Goal: Information Seeking & Learning: Learn about a topic

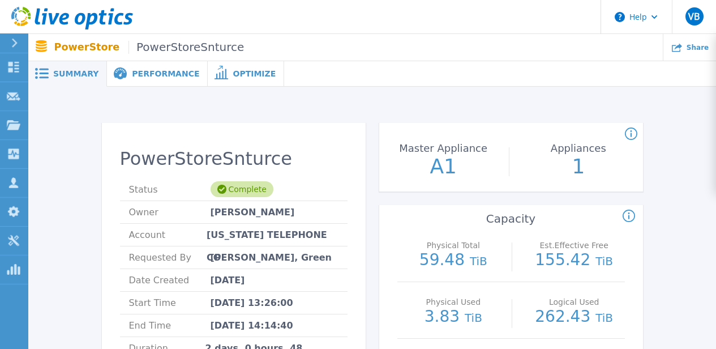
scroll to position [219, 0]
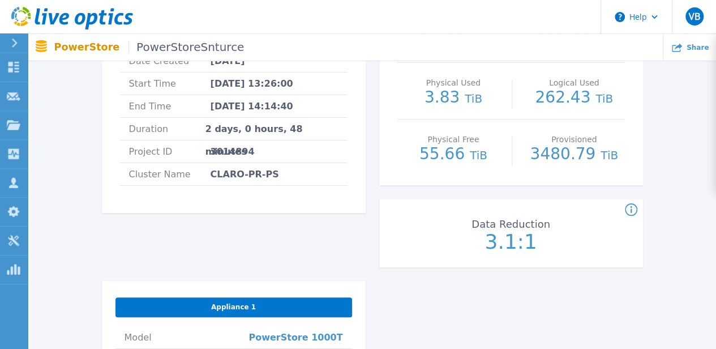
click at [85, 18] on icon at bounding box center [72, 18] width 122 height 23
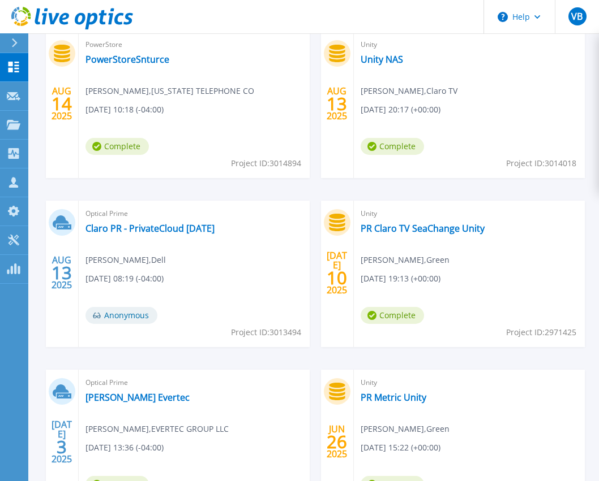
scroll to position [339, 0]
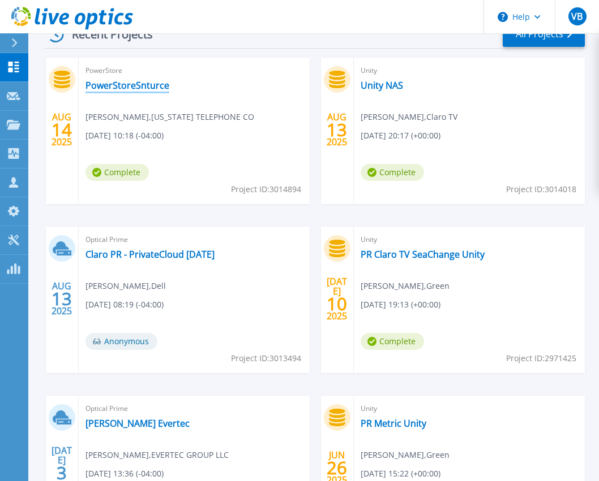
click at [141, 83] on link "PowerStoreSnturce" at bounding box center [127, 85] width 84 height 11
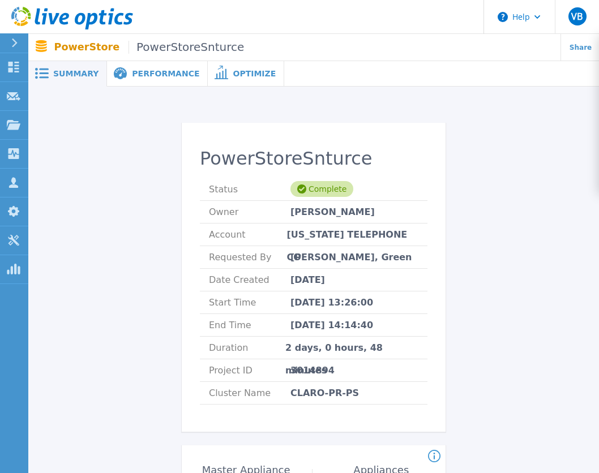
click at [156, 70] on span "Performance" at bounding box center [165, 74] width 67 height 8
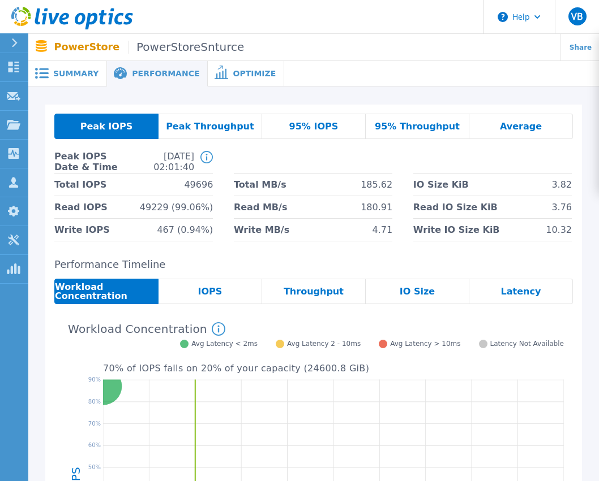
click at [160, 48] on span "PowerStoreSnturce" at bounding box center [185, 47] width 115 height 13
click at [233, 72] on span "Optimize" at bounding box center [254, 74] width 43 height 8
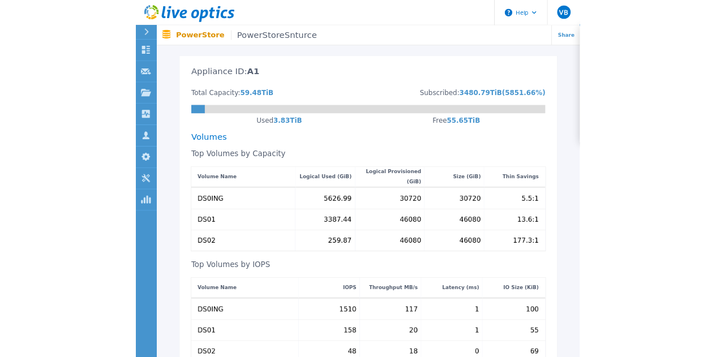
scroll to position [283, 0]
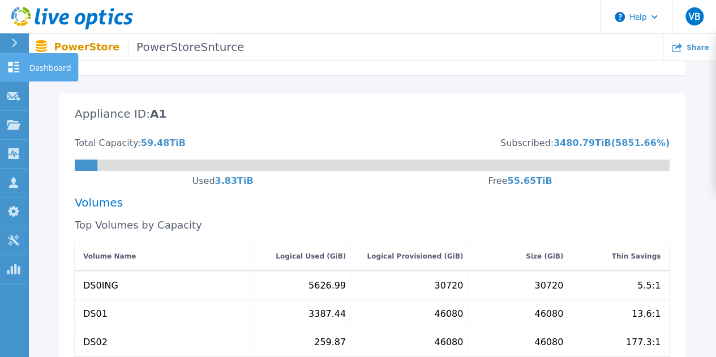
click at [27, 64] on link "Dashboard Dashboard" at bounding box center [14, 67] width 28 height 29
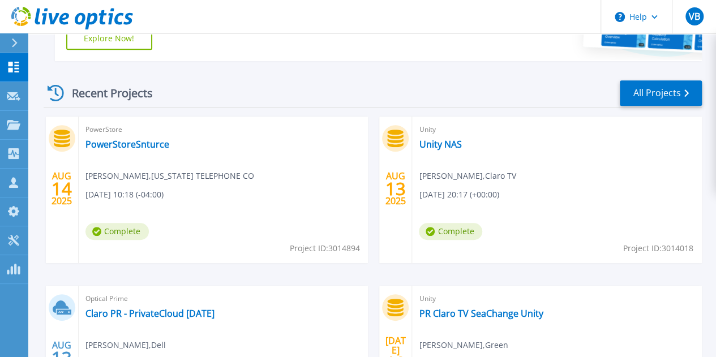
scroll to position [138, 0]
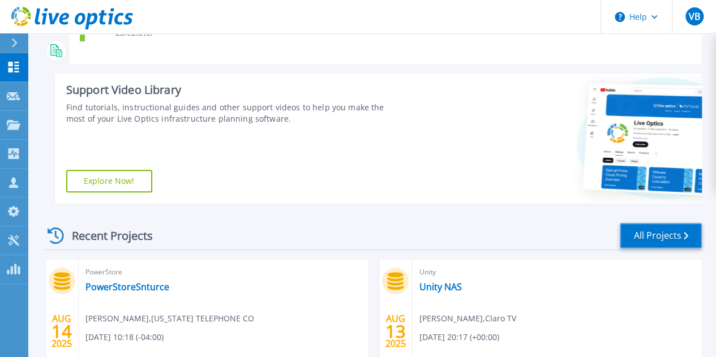
click at [659, 240] on link "All Projects" at bounding box center [661, 235] width 82 height 25
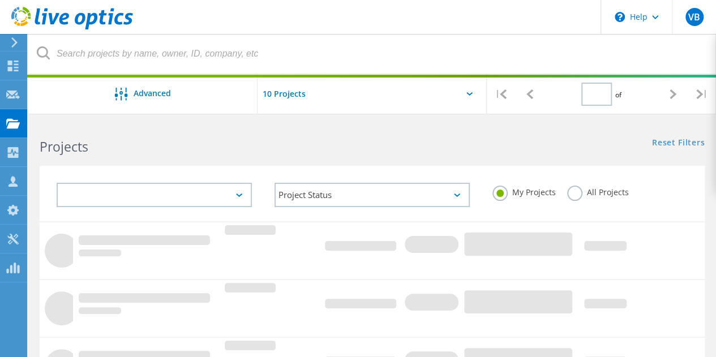
type input "2"
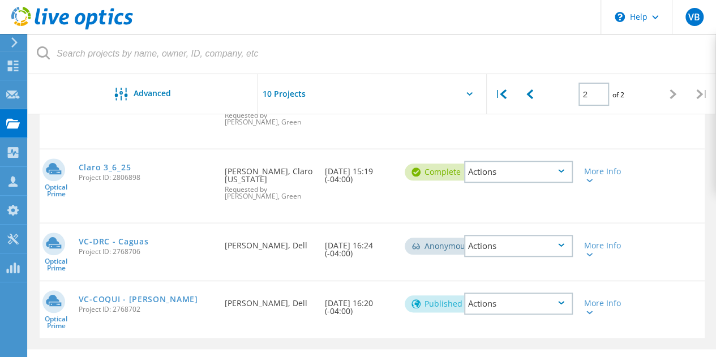
scroll to position [509, 0]
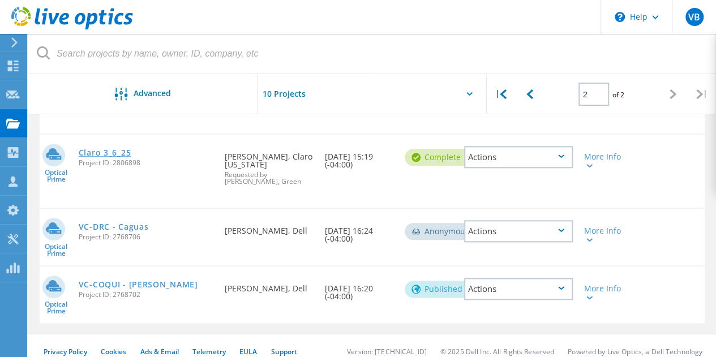
click at [119, 157] on link "Claro 3_6_25" at bounding box center [105, 153] width 52 height 8
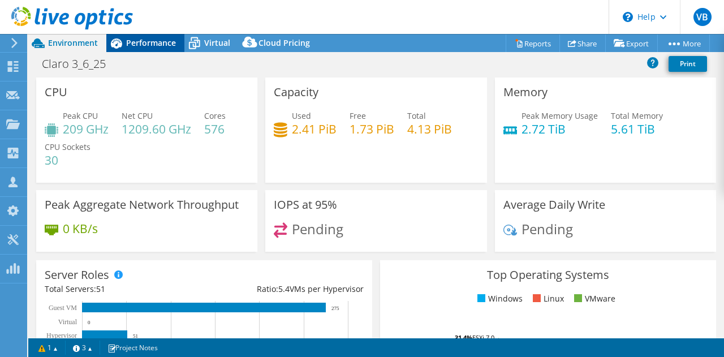
click at [150, 44] on span "Performance" at bounding box center [151, 42] width 50 height 11
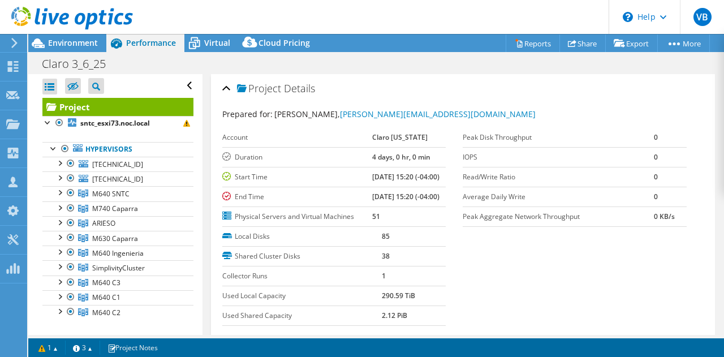
select select "USD"
click at [59, 162] on div at bounding box center [59, 162] width 11 height 11
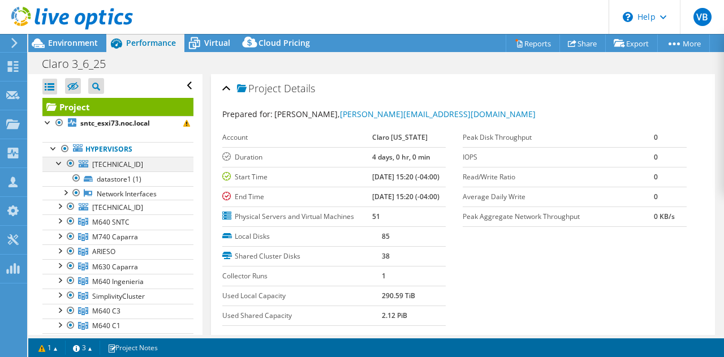
click at [59, 162] on div at bounding box center [59, 162] width 11 height 11
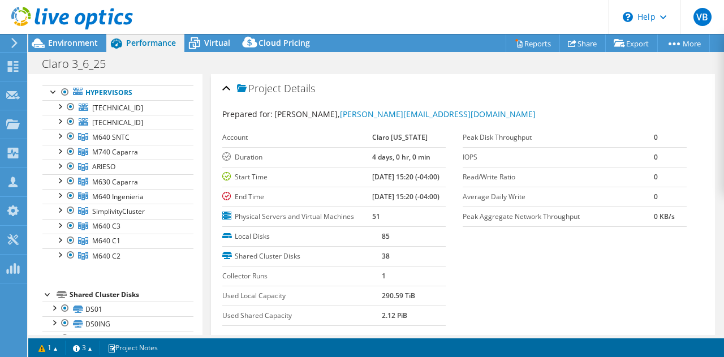
scroll to position [38, 0]
